Goal: Information Seeking & Learning: Learn about a topic

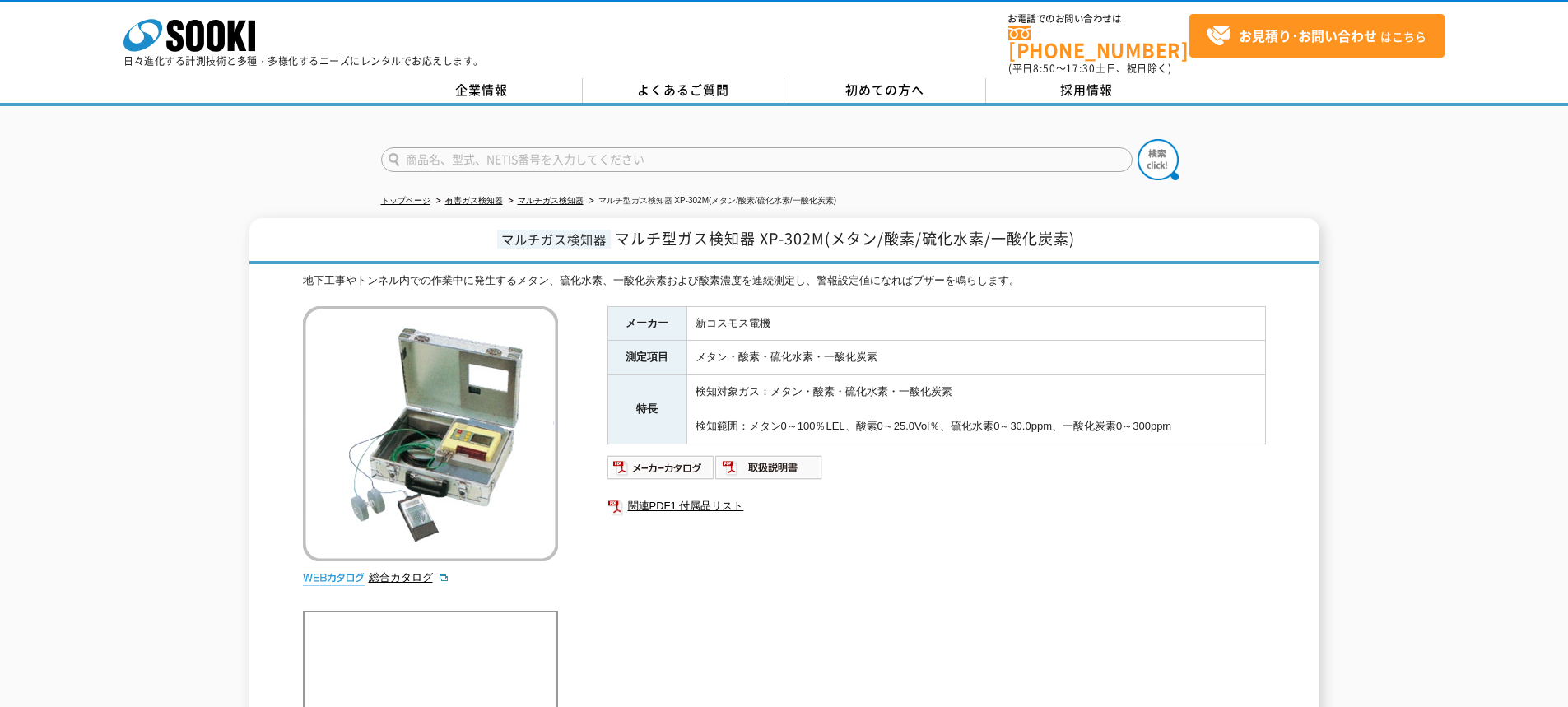
click at [786, 152] on input "text" at bounding box center [757, 159] width 752 height 25
type input "XA-4400Ⅱ"
click at [1149, 152] on img at bounding box center [1158, 159] width 41 height 41
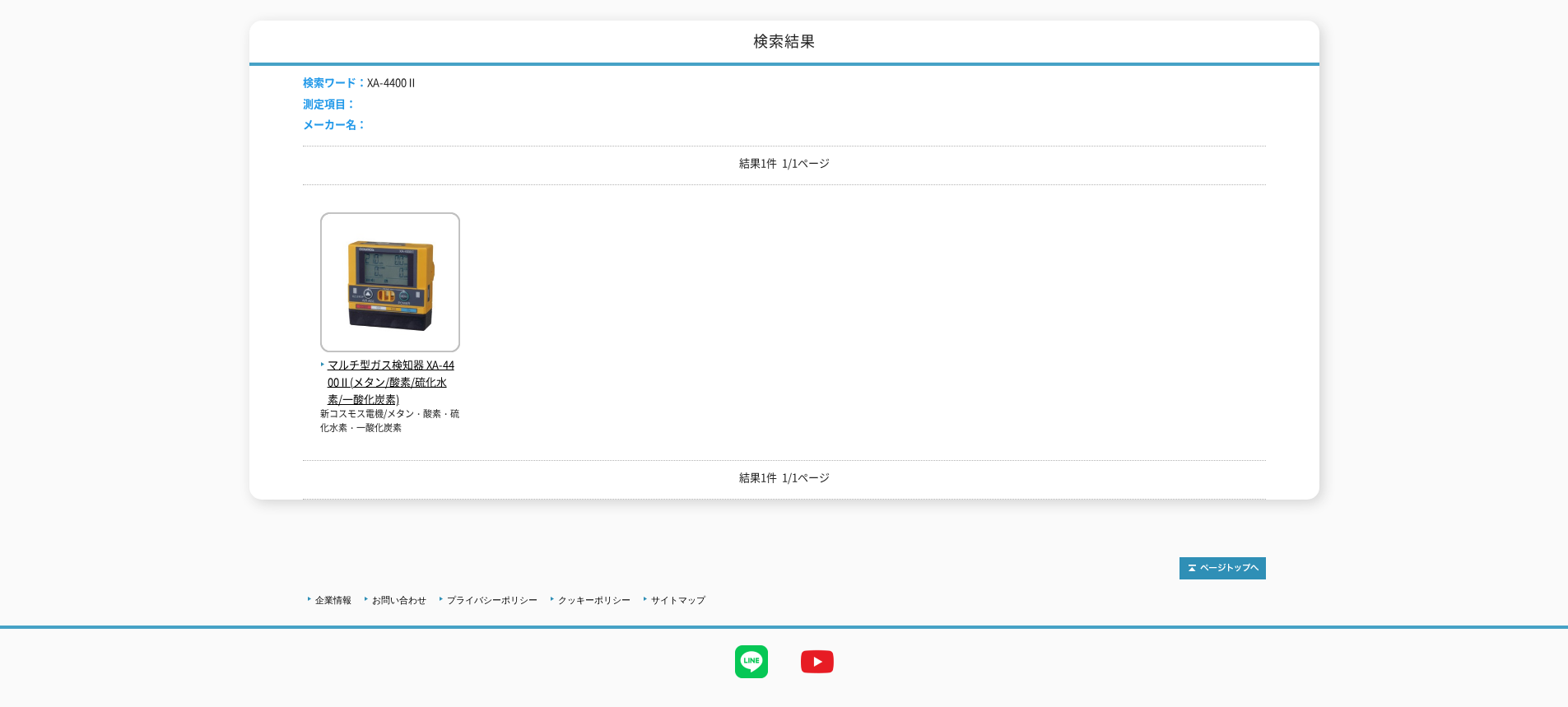
scroll to position [247, 0]
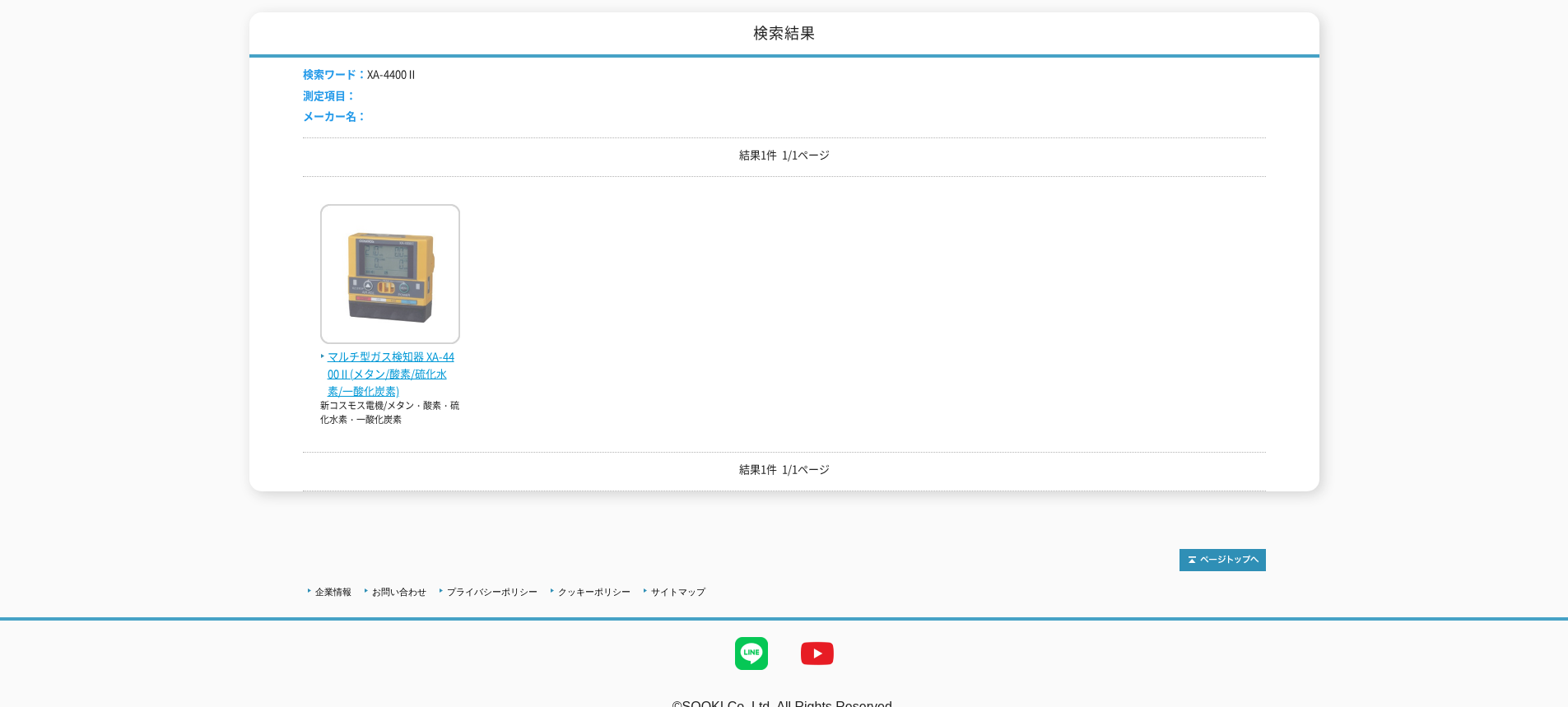
click at [373, 348] on span "マルチ型ガス検知器 XA-4400Ⅱ(メタン/酸素/硫化水素/一酸化炭素)" at bounding box center [390, 374] width 140 height 51
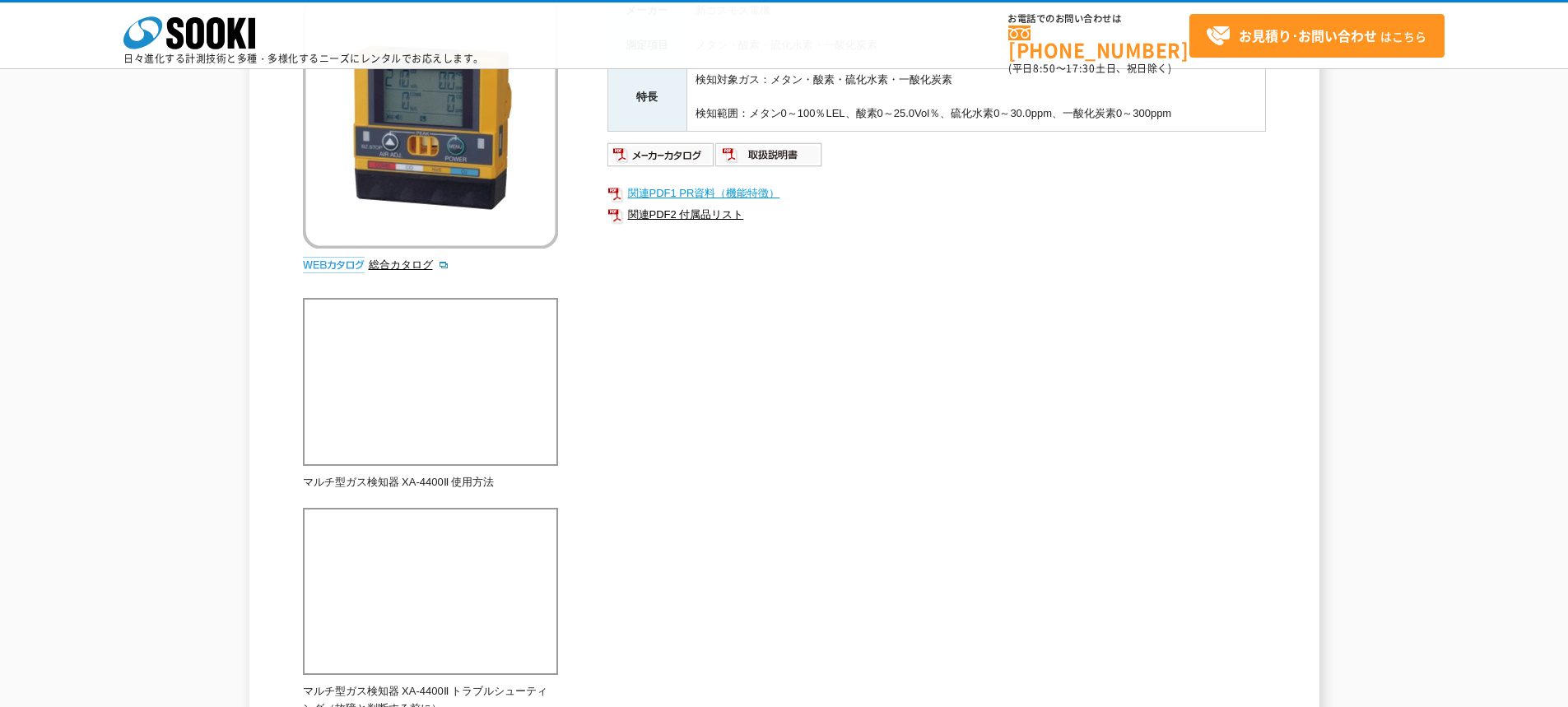
scroll to position [165, 0]
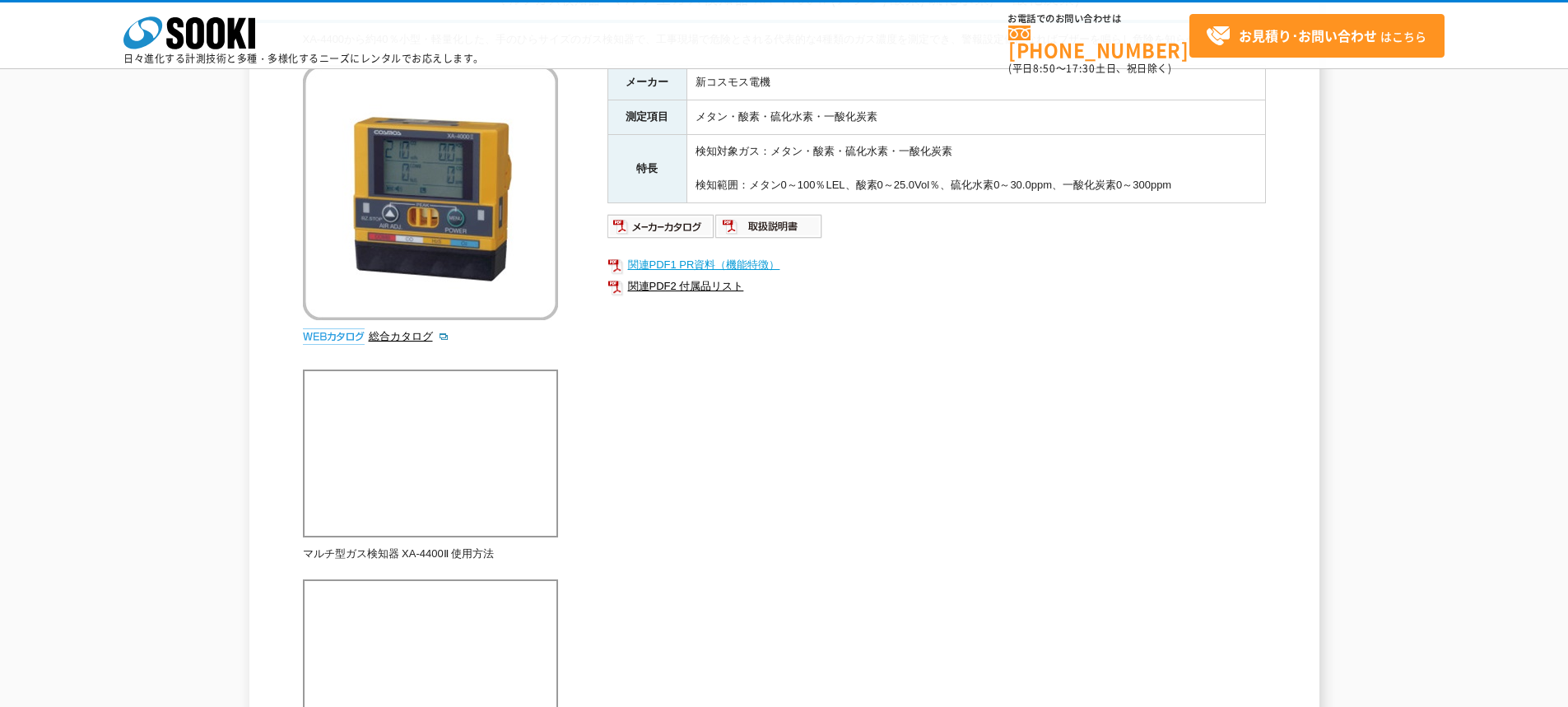
click at [690, 276] on link "関連PDF1 PR資料（機能特徴）" at bounding box center [936, 265] width 659 height 21
click at [708, 297] on link "関連PDF2 付属品リスト" at bounding box center [936, 286] width 659 height 21
click at [657, 276] on link "関連PDF1 PR資料（機能特徴）" at bounding box center [936, 265] width 659 height 21
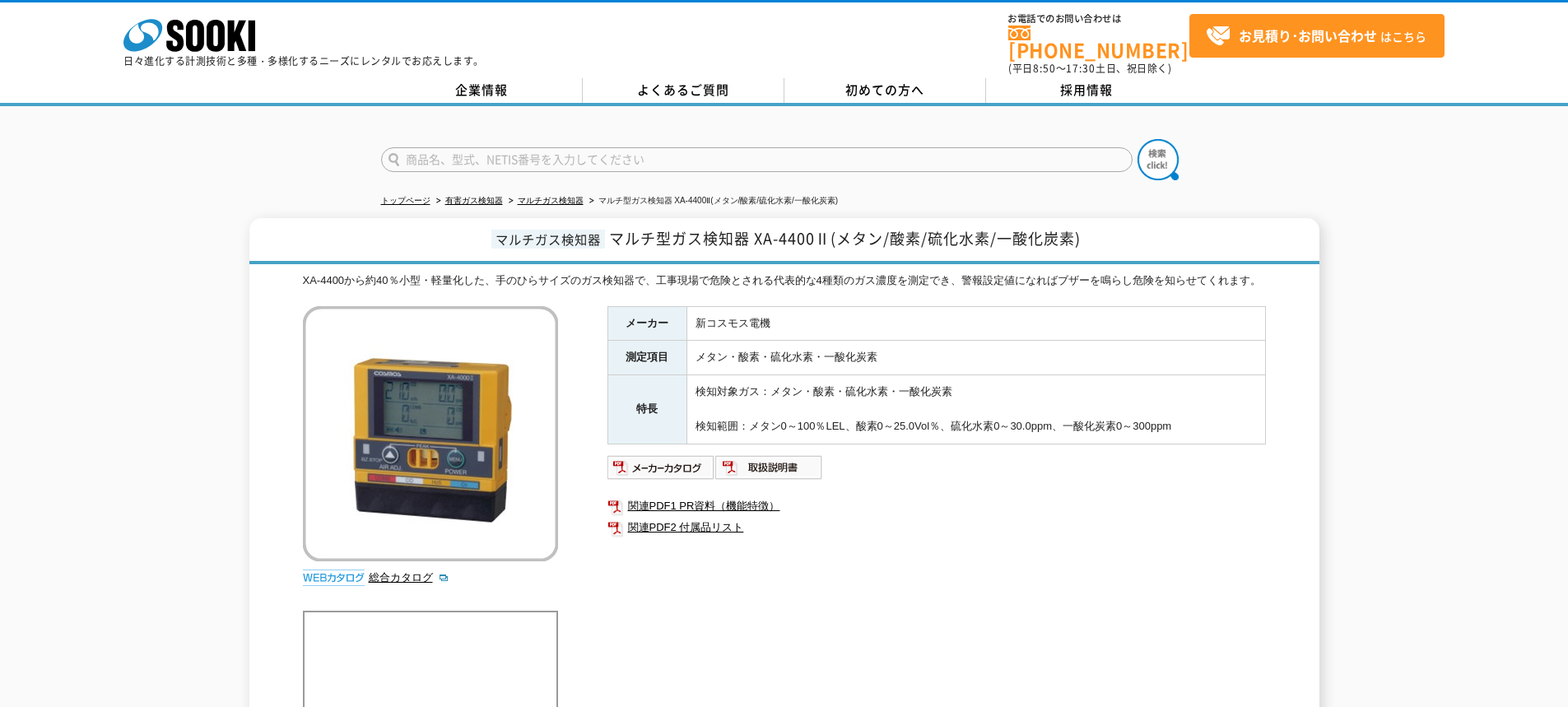
click at [452, 147] on input "text" at bounding box center [757, 159] width 752 height 25
type input "XP-302M"
click at [1167, 146] on img at bounding box center [1158, 159] width 41 height 41
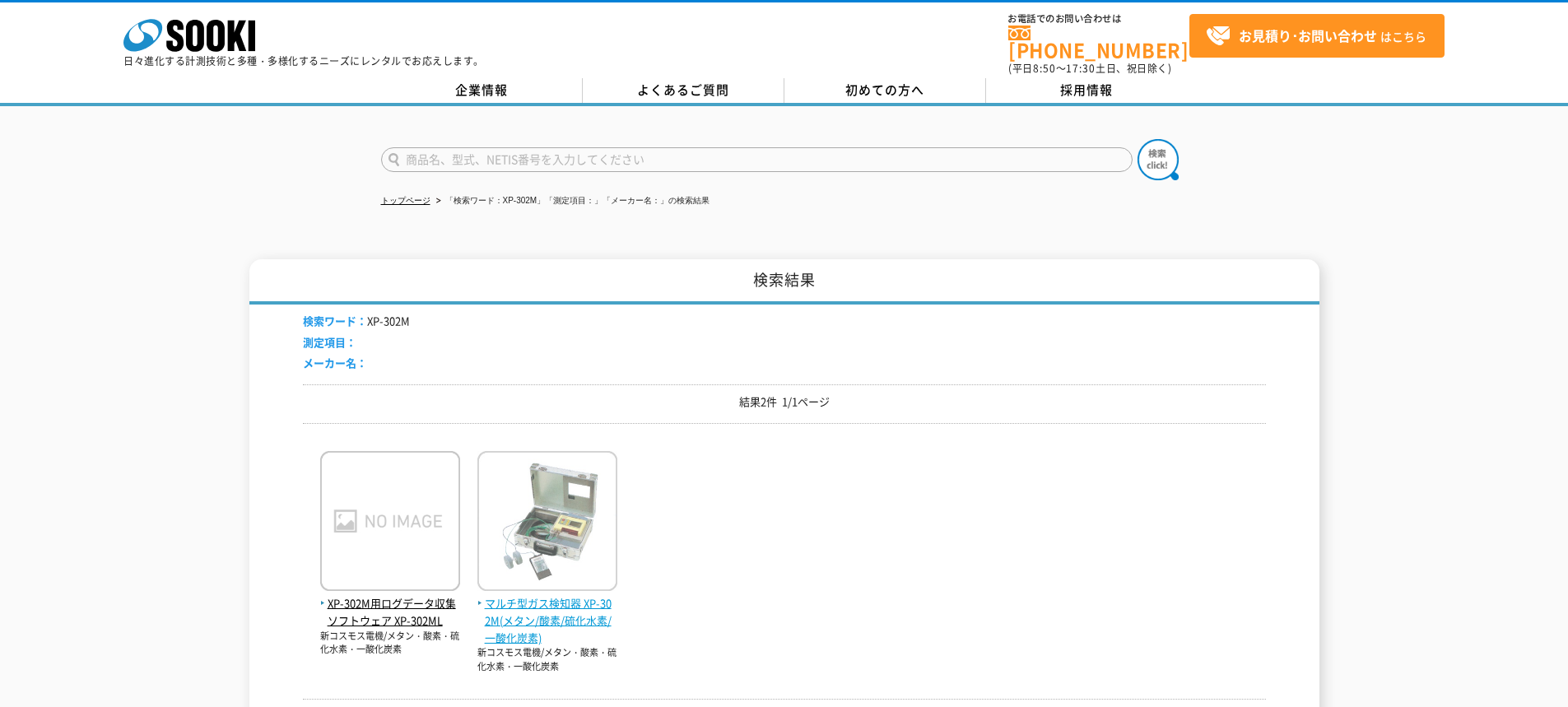
click at [592, 519] on img at bounding box center [548, 523] width 140 height 144
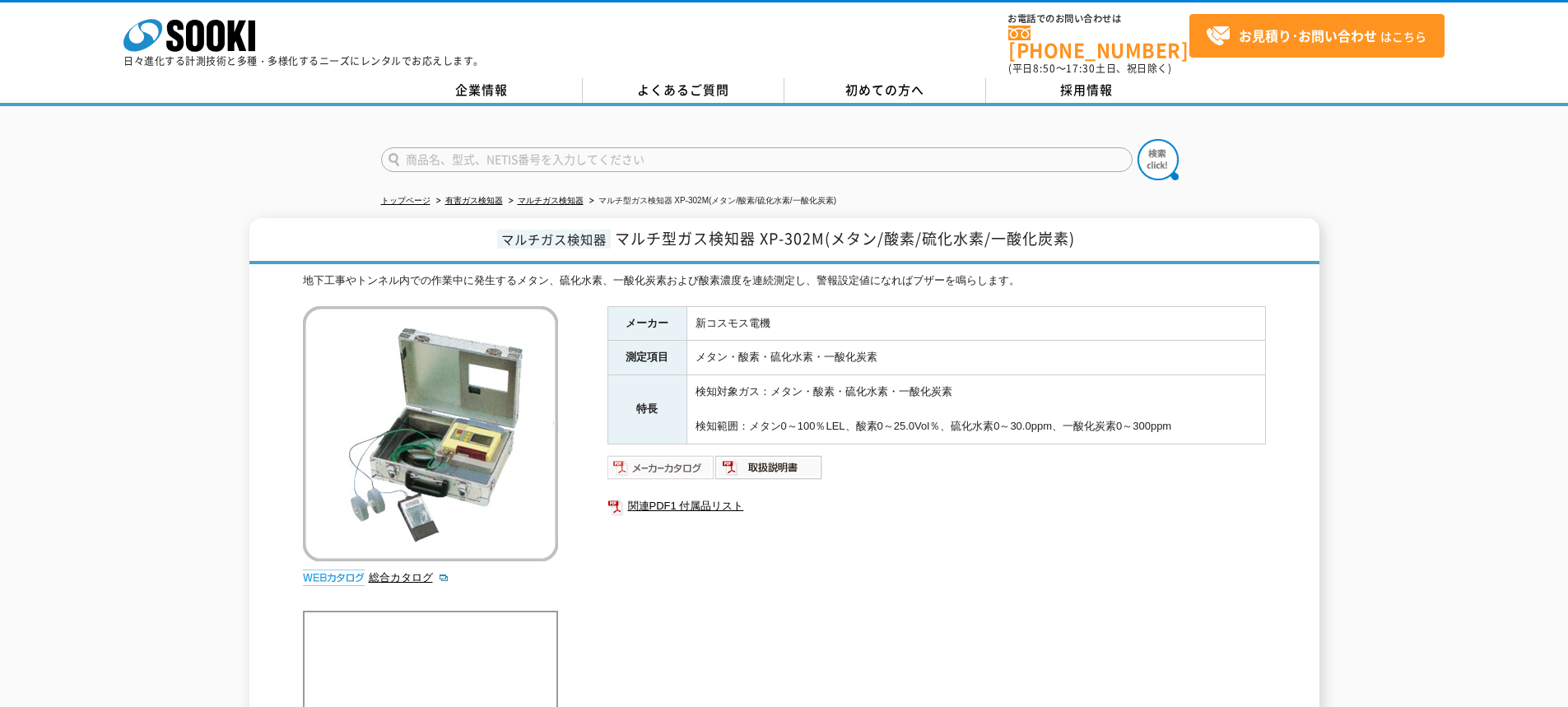
click at [667, 460] on img at bounding box center [661, 468] width 108 height 27
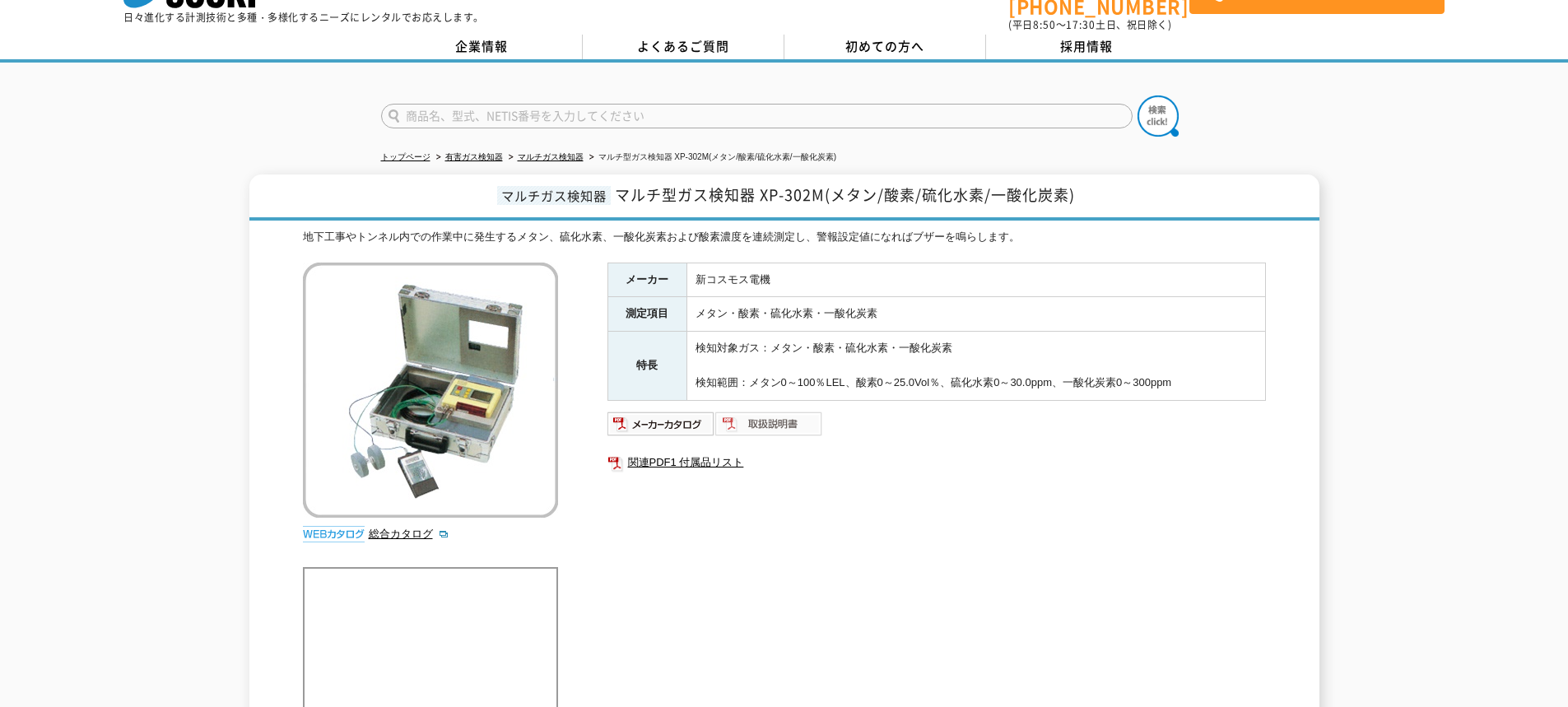
scroll to position [82, 0]
